Goal: Ask a question

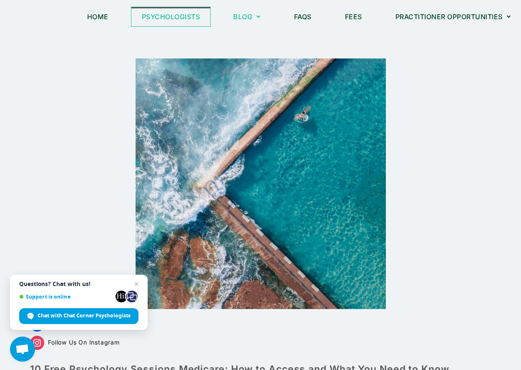
click at [161, 18] on link "Psychologists" at bounding box center [170, 16] width 79 height 19
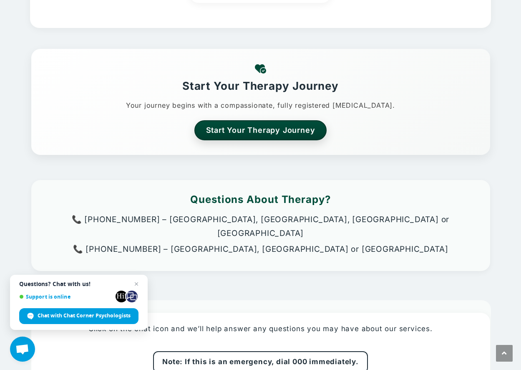
scroll to position [375, 0]
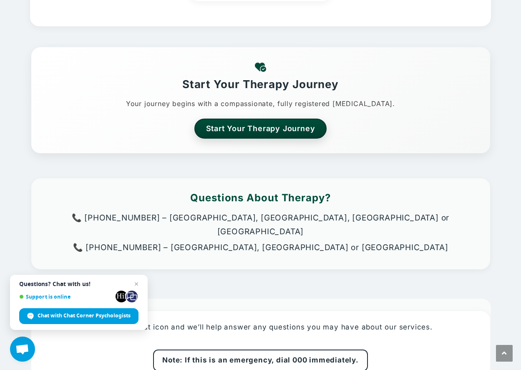
click at [53, 296] on span "Support is online" at bounding box center [65, 296] width 93 height 6
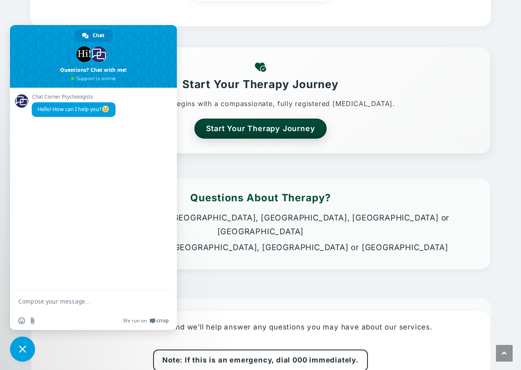
click at [49, 134] on div "Chat Corner Psychologists Hello! How can I help you?" at bounding box center [93, 189] width 167 height 203
type textarea "I have a referral & plan from doctor. Do you supply the 10 free consutations?"
click at [160, 298] on span "Send" at bounding box center [162, 300] width 6 height 6
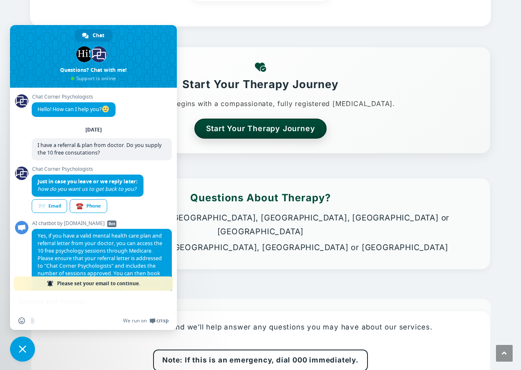
scroll to position [115, 0]
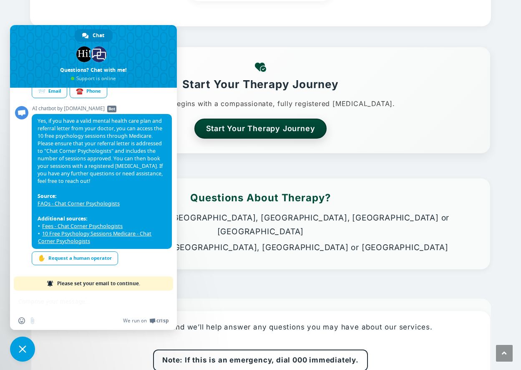
click at [70, 282] on span "Please set your email to continue." at bounding box center [98, 283] width 83 height 14
click at [52, 320] on div "We run on Crisp" at bounding box center [104, 320] width 128 height 7
click at [51, 283] on span at bounding box center [50, 283] width 7 height 7
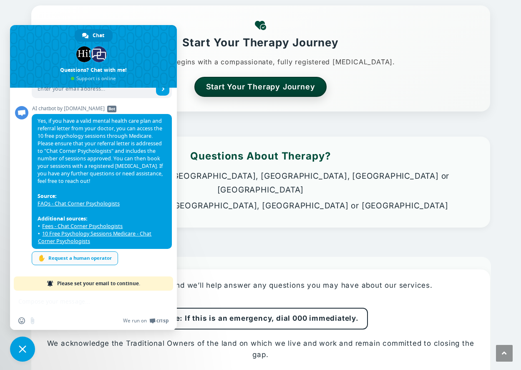
click at [78, 257] on div "✋ Request a human operator" at bounding box center [75, 258] width 86 height 14
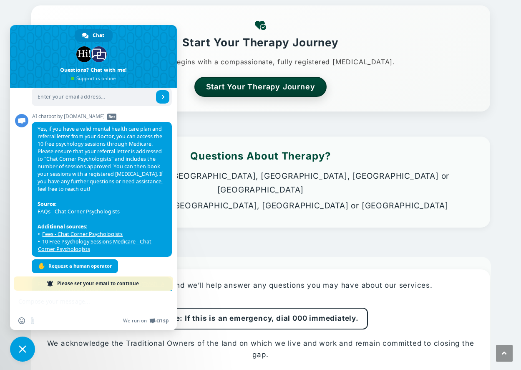
click at [173, 285] on div "Please set your email to continue." at bounding box center [93, 283] width 159 height 14
click at [33, 321] on div "Insert an emoji Send a file" at bounding box center [29, 320] width 22 height 7
click at [129, 319] on span "We run on" at bounding box center [135, 320] width 24 height 7
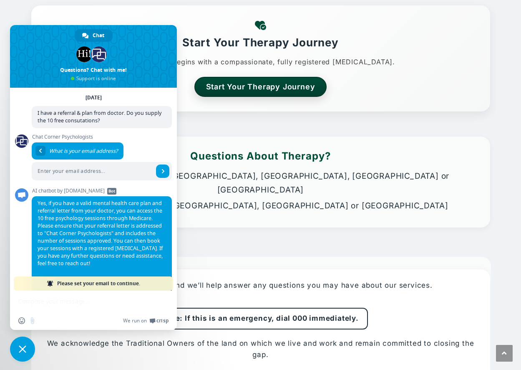
scroll to position [0, 0]
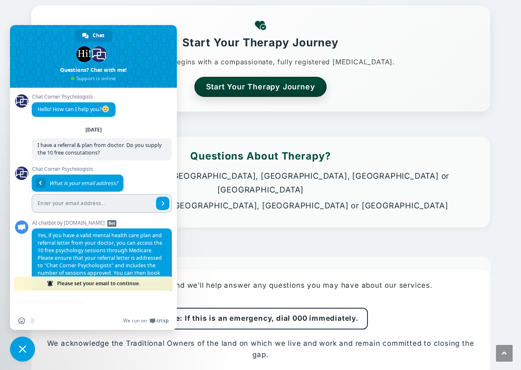
click at [49, 203] on input "Enter your email address..." at bounding box center [93, 203] width 122 height 18
type input "[EMAIL_ADDRESS][DOMAIN_NAME]"
click at [161, 203] on span "Send" at bounding box center [163, 203] width 4 height 4
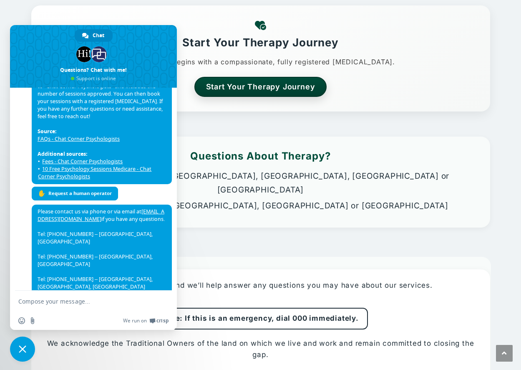
scroll to position [131, 0]
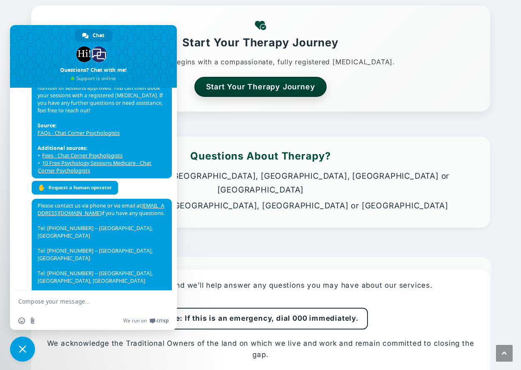
click at [46, 303] on textarea "Compose your message..." at bounding box center [84, 301] width 132 height 8
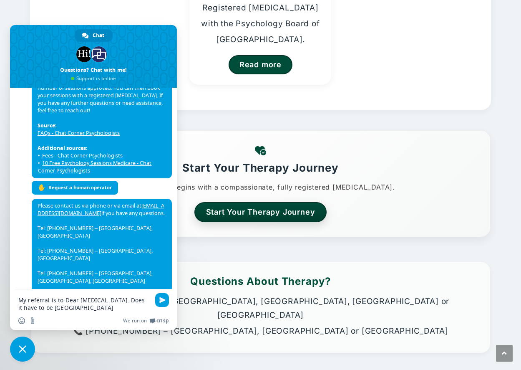
scroll to position [132, 0]
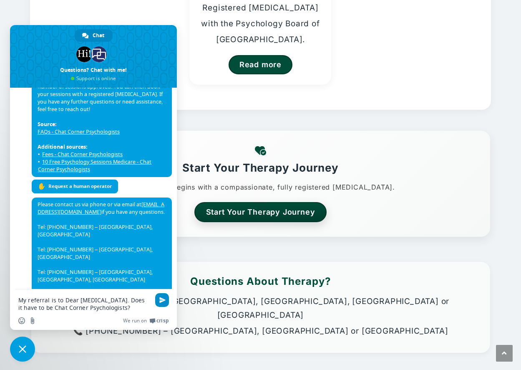
type textarea "My referral is to Dear [MEDICAL_DATA]. Does it have to be Chat Corner Psycholog…"
click at [162, 297] on span "Send" at bounding box center [162, 300] width 6 height 6
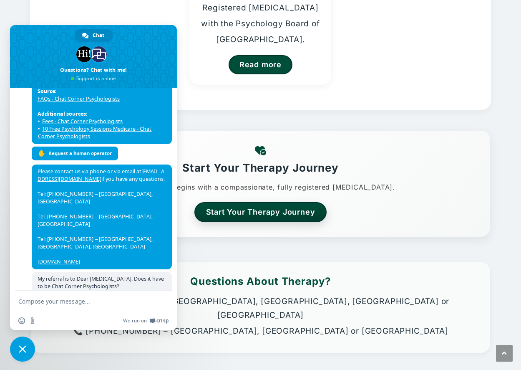
scroll to position [159, 0]
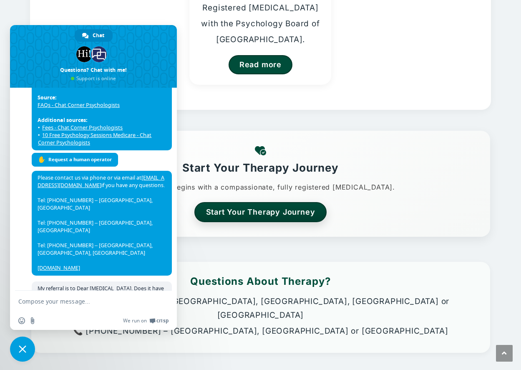
click at [35, 299] on textarea "Compose your message..." at bounding box center [84, 301] width 132 height 8
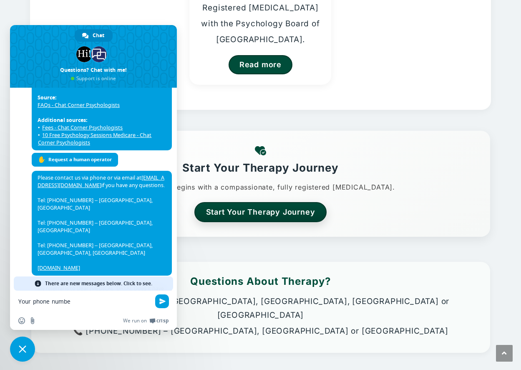
scroll to position [165, 0]
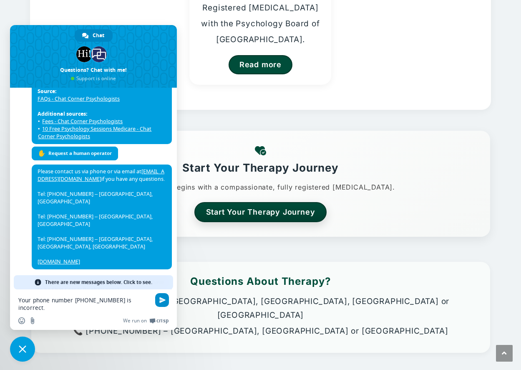
type textarea "Your phone number [PHONE_NUMBER] is incorrect."
click at [160, 296] on span "Send" at bounding box center [162, 300] width 14 height 14
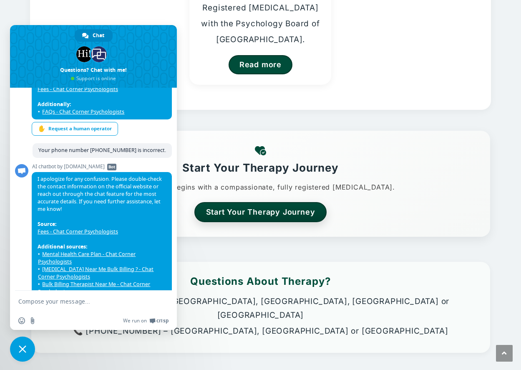
scroll to position [476, 0]
